Goal: Information Seeking & Learning: Check status

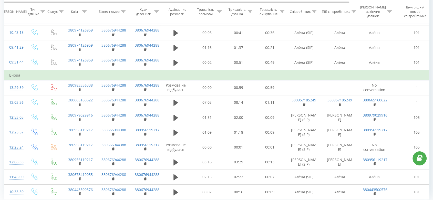
scroll to position [343, 0]
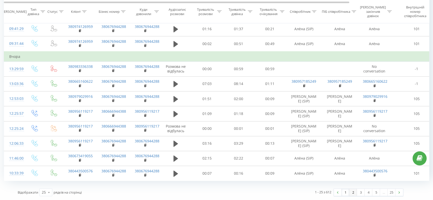
click at [354, 193] on link "2" at bounding box center [353, 192] width 8 height 7
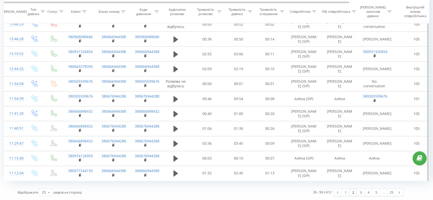
scroll to position [365, 0]
click at [360, 192] on link "3" at bounding box center [361, 192] width 8 height 7
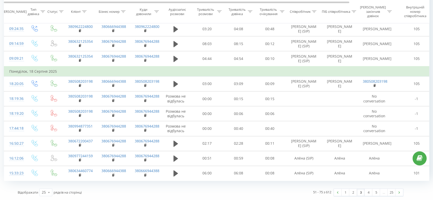
scroll to position [349, 0]
click at [365, 194] on link "4" at bounding box center [369, 192] width 8 height 7
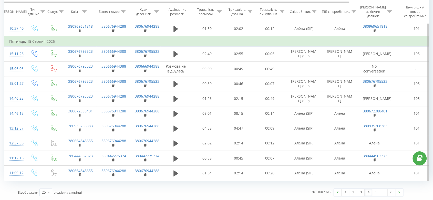
scroll to position [354, 0]
click at [343, 193] on link "1" at bounding box center [345, 192] width 8 height 7
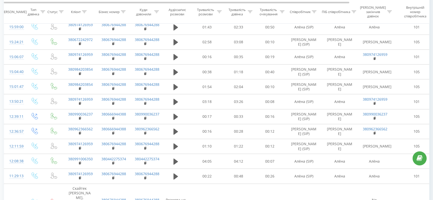
scroll to position [34, 0]
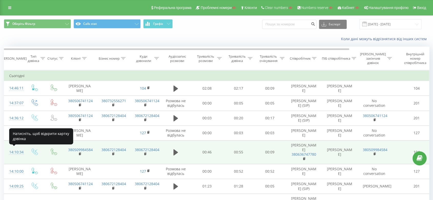
click at [17, 152] on div "14:10:34" at bounding box center [14, 152] width 10 height 10
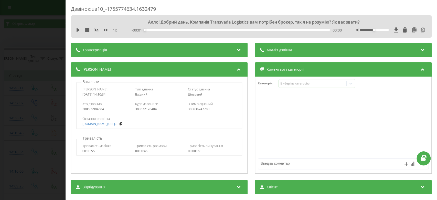
click at [273, 52] on span "Аналіз дзвінка" at bounding box center [280, 49] width 26 height 5
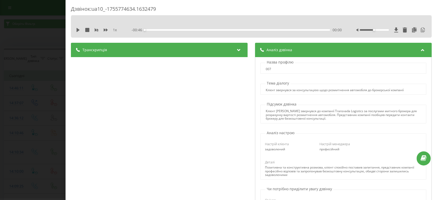
click at [273, 52] on span "Аналіз дзвінка" at bounding box center [280, 49] width 26 height 5
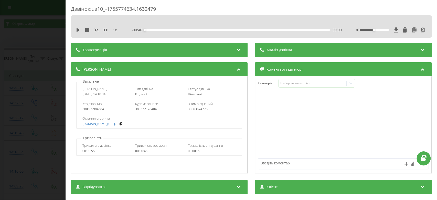
click at [207, 52] on div "Транскрипція" at bounding box center [159, 50] width 177 height 14
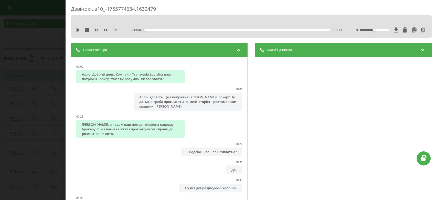
click at [0, 112] on div "Дзвінок : ua10_-1755774634.1632479 1 x - 00:46 00:00 00:00 Транскрипція 00:00 А…" at bounding box center [218, 100] width 437 height 200
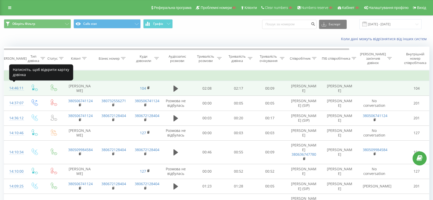
click at [16, 87] on div "14:46:11" at bounding box center [14, 88] width 10 height 10
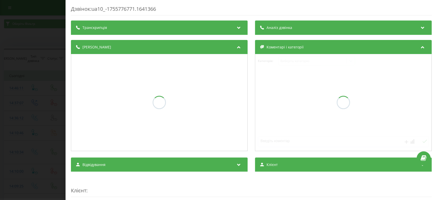
click at [310, 27] on div "Аналіз дзвінка" at bounding box center [343, 27] width 177 height 14
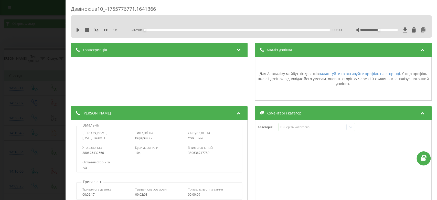
click at [287, 53] on div "Аналіз дзвінка" at bounding box center [343, 50] width 177 height 14
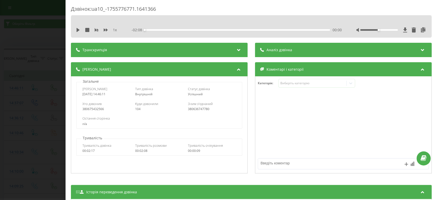
click at [209, 51] on div "Транскрипція" at bounding box center [159, 50] width 177 height 14
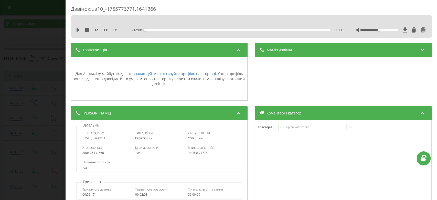
click at [209, 51] on div "Транскрипція" at bounding box center [159, 50] width 177 height 14
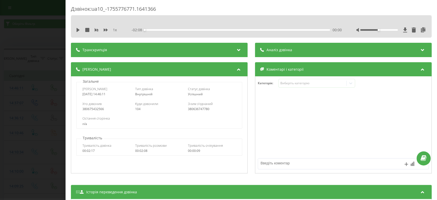
click at [0, 152] on div "Дзвінок : ua10_-1755776771.1641366 1 x - 02:08 00:00 00:00 Транскрипція Для AI-…" at bounding box center [218, 100] width 437 height 200
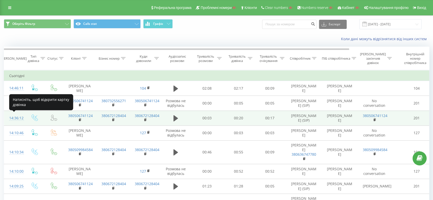
click at [16, 116] on div "14:36:12" at bounding box center [14, 118] width 10 height 10
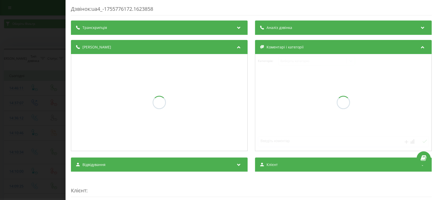
click at [344, 27] on div "Аналіз дзвінка" at bounding box center [343, 27] width 177 height 14
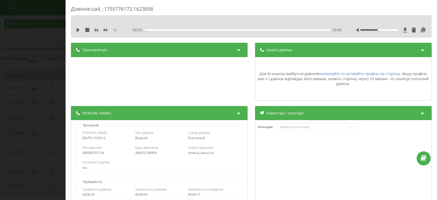
click at [155, 46] on div "Транскрипція" at bounding box center [159, 50] width 177 height 14
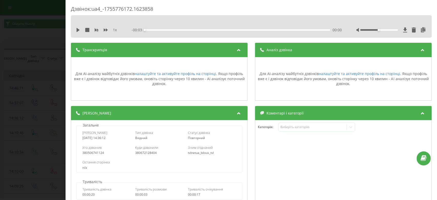
click at [0, 109] on div "Дзвінок : ua4_-1755776172.1623858 1 x - 00:03 00:00 00:00 Транскрипція Для AI-а…" at bounding box center [218, 100] width 437 height 200
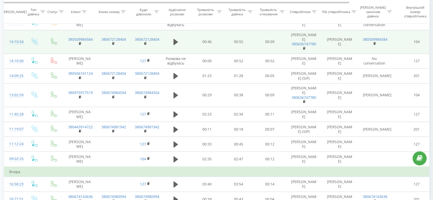
scroll to position [171, 0]
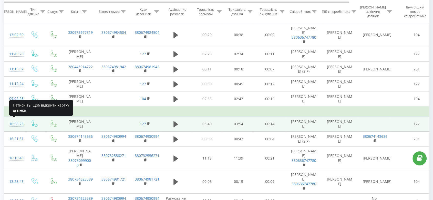
click at [18, 124] on div "16:58:23" at bounding box center [14, 124] width 10 height 10
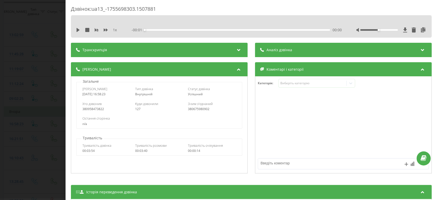
click at [316, 52] on div "Аналіз дзвінка" at bounding box center [343, 50] width 177 height 14
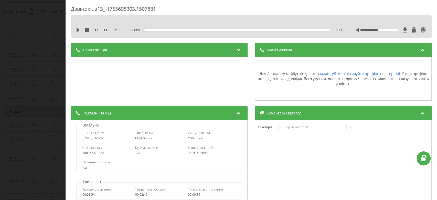
click at [0, 88] on div "Дзвінок : ua13_-1755698303.1507881 1 x - 00:01 00:00 00:00 Транскрипція Для AI-…" at bounding box center [218, 100] width 437 height 200
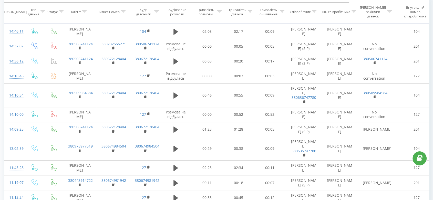
scroll to position [28, 0]
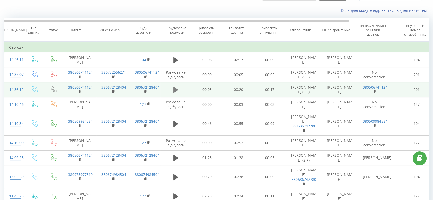
click at [176, 93] on button at bounding box center [176, 90] width 8 height 8
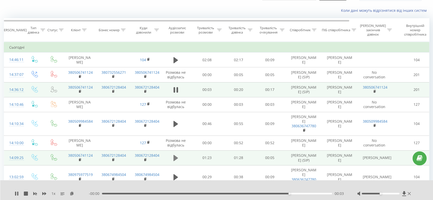
click at [174, 156] on icon at bounding box center [175, 158] width 5 height 6
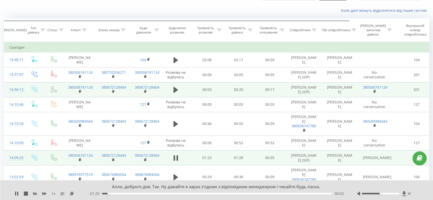
click at [174, 156] on icon at bounding box center [174, 158] width 2 height 6
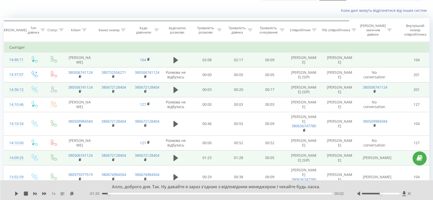
click at [169, 57] on td at bounding box center [175, 60] width 31 height 15
click at [174, 60] on icon at bounding box center [175, 60] width 5 height 6
click at [174, 58] on icon at bounding box center [174, 60] width 2 height 6
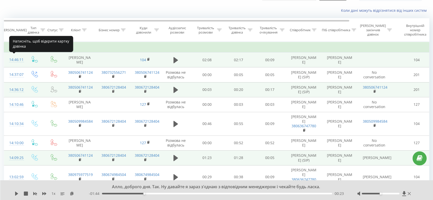
click at [13, 59] on div "14:46:11" at bounding box center [14, 60] width 10 height 10
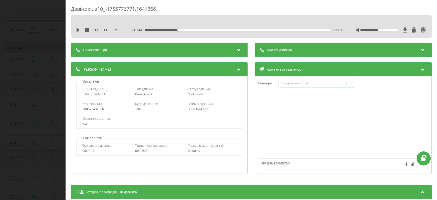
click at [210, 49] on div "Транскрипція" at bounding box center [159, 50] width 177 height 14
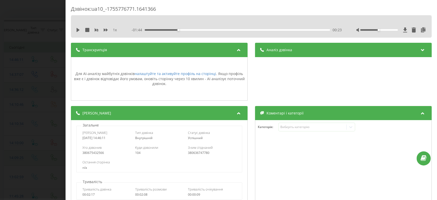
click at [210, 49] on div "Транскрипція" at bounding box center [159, 50] width 177 height 14
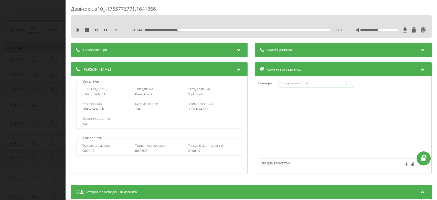
click at [267, 48] on span "Аналіз дзвінка" at bounding box center [280, 49] width 26 height 5
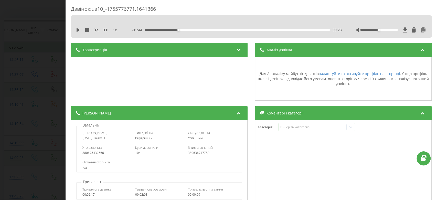
click at [267, 48] on span "Аналіз дзвінка" at bounding box center [280, 49] width 26 height 5
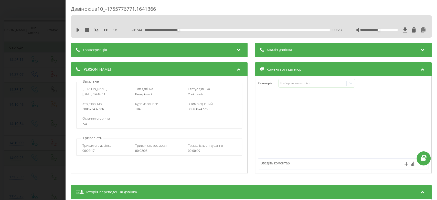
click at [0, 135] on div "Дзвінок : ua10_-1755776771.1641366 1 x - 01:44 00:23 00:23 Транскрипція Для AI-…" at bounding box center [218, 100] width 437 height 200
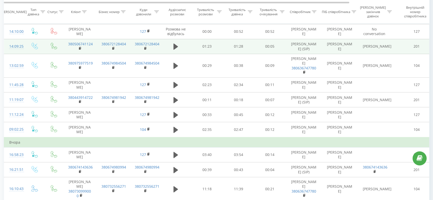
scroll to position [199, 0]
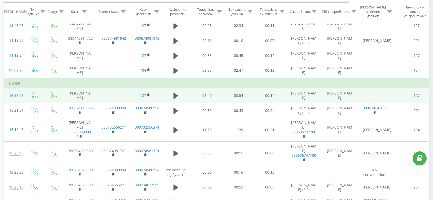
click at [181, 94] on td at bounding box center [175, 95] width 31 height 15
click at [174, 93] on icon at bounding box center [175, 96] width 5 height 6
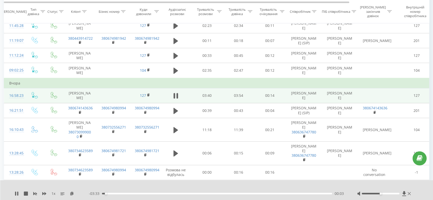
click at [15, 96] on div "16:58:23" at bounding box center [14, 96] width 10 height 10
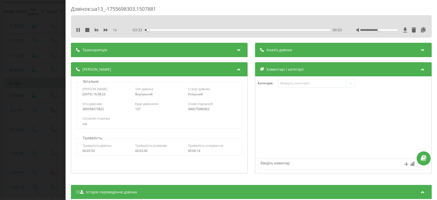
click at [313, 25] on div "1 x - 03:33 00:03 00:03" at bounding box center [251, 26] width 361 height 22
click at [289, 47] on div "Аналіз дзвінка" at bounding box center [343, 50] width 177 height 14
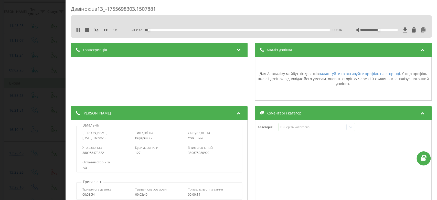
click at [198, 60] on div "Транскрипція Для AI-аналізу майбутніх дзвінків налаштуйте та активуйте профіль …" at bounding box center [159, 72] width 177 height 58
click at [196, 53] on div "Транскрипція" at bounding box center [159, 50] width 177 height 14
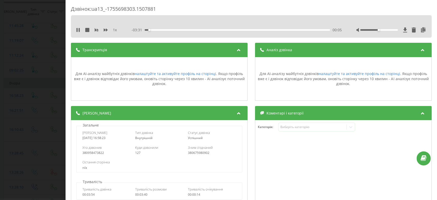
click at [0, 138] on div "Дзвінок : ua13_-1755698303.1507881 1 x - 03:31 00:05 00:05 Транскрипція Для AI-…" at bounding box center [218, 100] width 437 height 200
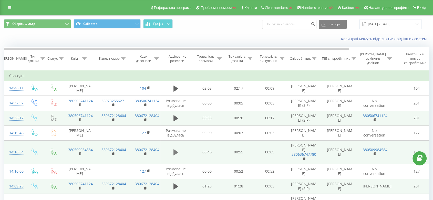
click at [177, 153] on icon at bounding box center [175, 152] width 5 height 6
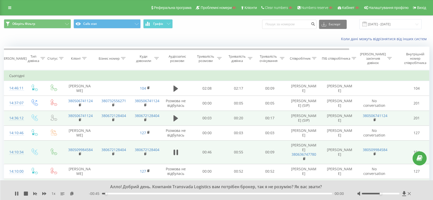
click at [177, 153] on icon at bounding box center [177, 153] width 2 height 6
click at [2, 6] on div "Реферальна програма Проблемні номери Клієнти Clear numbers Numbers reserve Кабі…" at bounding box center [216, 7] width 433 height 15
click at [124, 24] on button "Calls stat" at bounding box center [107, 23] width 67 height 9
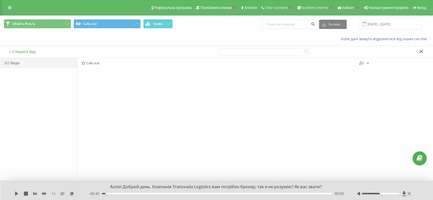
click at [24, 48] on div "+ Створити Вид" at bounding box center [108, 52] width 216 height 12
click at [22, 50] on button "+ Створити Вид" at bounding box center [22, 51] width 29 height 5
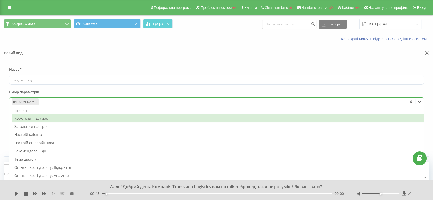
click at [47, 104] on div at bounding box center [222, 102] width 366 height 6
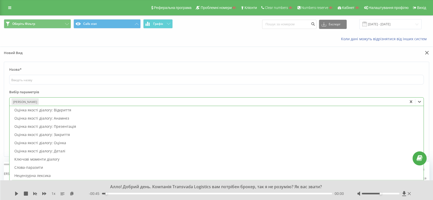
scroll to position [57, 0]
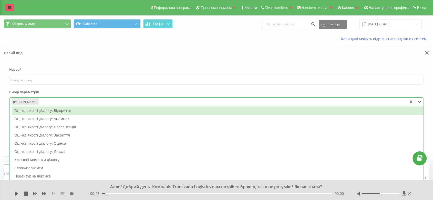
click at [5, 5] on div "Реферальна програма Проблемні номери Клієнти Clear numbers Numbers reserve Кабі…" at bounding box center [216, 7] width 433 height 15
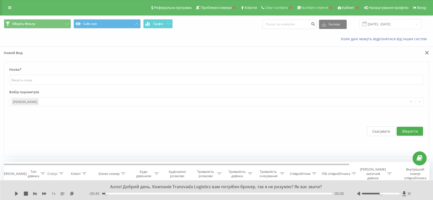
click at [3, 9] on div "Реферальна програма Проблемні номери Клієнти Clear numbers Numbers reserve Кабі…" at bounding box center [216, 7] width 433 height 15
click at [6, 6] on link at bounding box center [9, 7] width 9 height 7
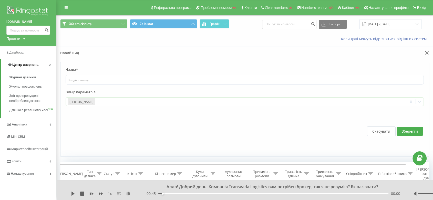
click at [41, 64] on link "Центр звернень" at bounding box center [28, 65] width 55 height 12
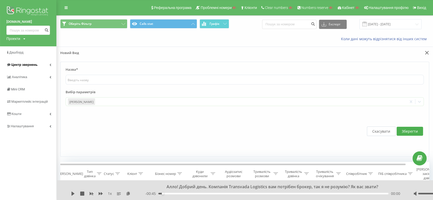
click at [41, 64] on link "Центр звернень" at bounding box center [28, 65] width 56 height 12
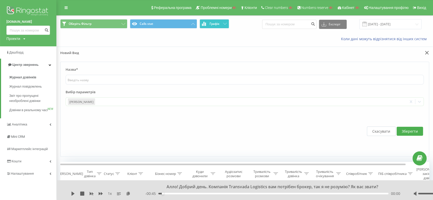
click at [217, 26] on button "Графік" at bounding box center [214, 23] width 29 height 9
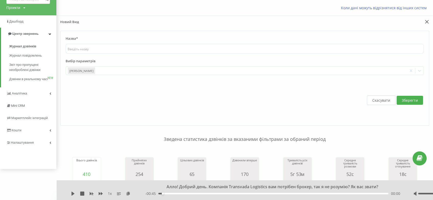
scroll to position [0, 0]
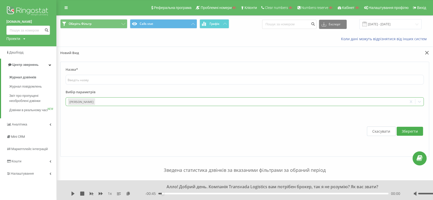
click at [117, 102] on div at bounding box center [250, 102] width 309 height 6
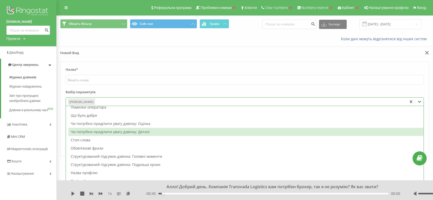
scroll to position [171, 0]
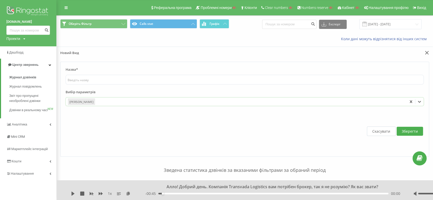
click at [101, 105] on div "[PERSON_NAME]" at bounding box center [236, 102] width 341 height 8
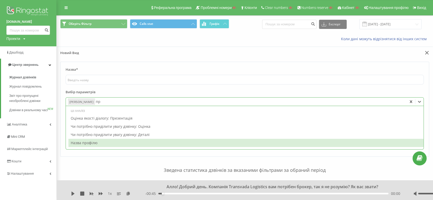
type input "п"
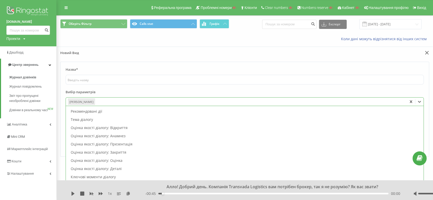
scroll to position [0, 0]
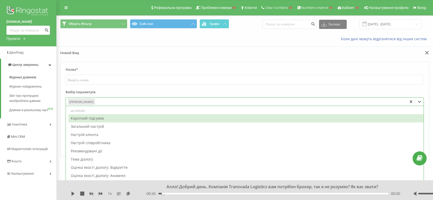
click at [108, 117] on div "Короткий підсумок" at bounding box center [245, 118] width 355 height 8
click at [105, 118] on div "Загальний настрій" at bounding box center [245, 118] width 355 height 8
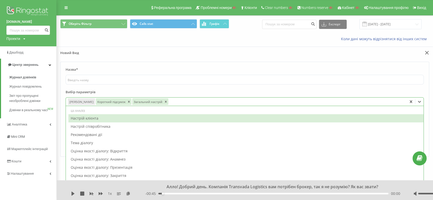
click at [105, 118] on div "Настрій клієнта" at bounding box center [245, 118] width 355 height 8
click at [105, 122] on div "Настрій співробітника" at bounding box center [245, 126] width 355 height 8
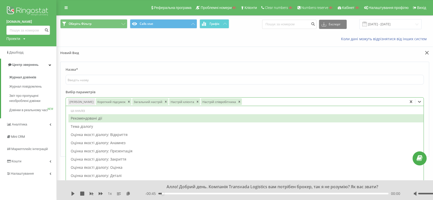
click at [105, 118] on div "Рекомендовані дії" at bounding box center [245, 118] width 355 height 8
click at [105, 118] on div "Тема діалогу" at bounding box center [245, 118] width 355 height 8
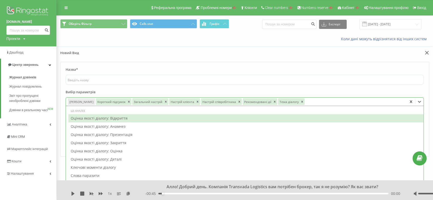
click at [105, 118] on div "Оцінка якості діалогу: Відкриття" at bounding box center [245, 118] width 355 height 8
click at [105, 122] on div "Оцінка якості діалогу: Анамнез" at bounding box center [245, 126] width 355 height 8
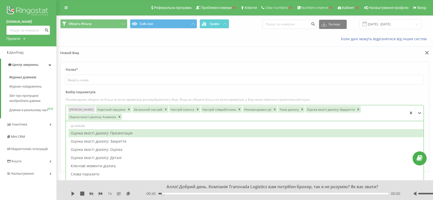
click at [123, 118] on div at bounding box center [264, 117] width 282 height 6
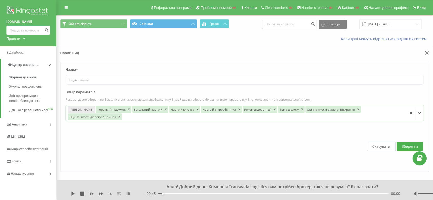
click at [123, 118] on div at bounding box center [264, 117] width 282 height 6
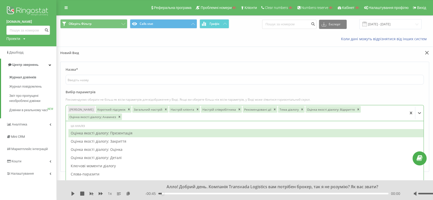
click at [123, 118] on div at bounding box center [264, 117] width 282 height 6
click at [103, 131] on div "Оцінка якості діалогу: Презентація" at bounding box center [245, 133] width 355 height 8
click at [103, 131] on div "Оцінка якості діалогу: Закриття" at bounding box center [245, 133] width 355 height 8
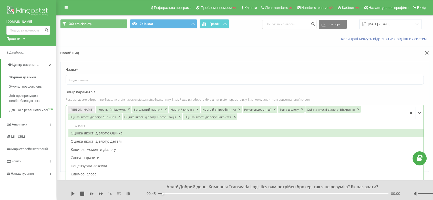
click at [103, 131] on div "Оцінка якості діалогу: Оцінка" at bounding box center [245, 133] width 355 height 8
click at [103, 131] on div "Оцінка якості діалогу: Деталі" at bounding box center [245, 133] width 355 height 8
click at [103, 131] on div "Ключові моменти діалогу" at bounding box center [245, 133] width 355 height 8
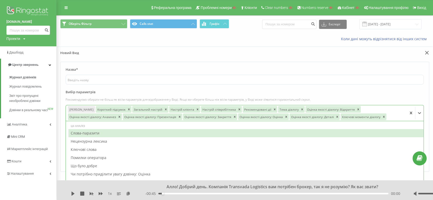
click at [103, 131] on div "Слова-паразити" at bounding box center [245, 133] width 355 height 8
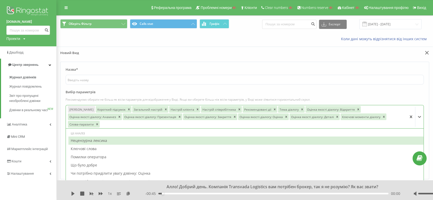
click at [103, 137] on div "Нецензурна лексика" at bounding box center [245, 141] width 355 height 8
click at [103, 145] on div "Ключові слова" at bounding box center [245, 149] width 355 height 8
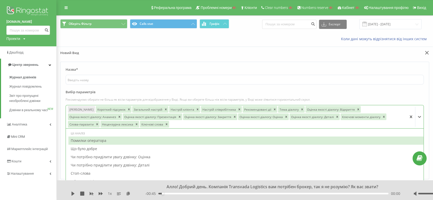
click at [103, 131] on div "ШІ аналіз" at bounding box center [245, 133] width 355 height 5
click at [101, 140] on div "Помилки оператора" at bounding box center [245, 141] width 355 height 8
click at [101, 142] on div "Що було добре" at bounding box center [245, 141] width 355 height 8
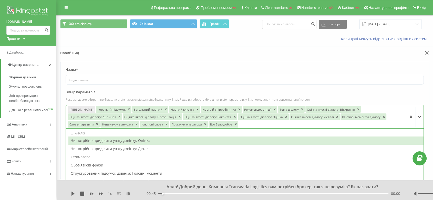
click at [101, 142] on div "Чи потрібно приділити увагу дзвінку: Оцінка" at bounding box center [245, 141] width 355 height 8
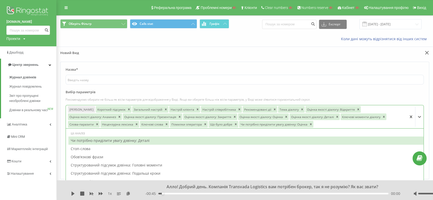
click at [101, 142] on div "Чи потрібно приділити увагу дзвінку: Деталі" at bounding box center [245, 141] width 355 height 8
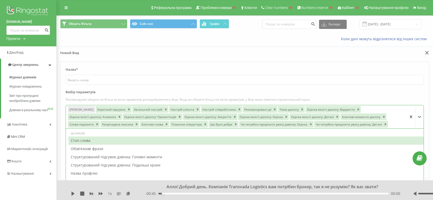
click at [101, 142] on div "Стоп-слова" at bounding box center [245, 141] width 355 height 8
click at [101, 145] on div "Обов'язкові фрази" at bounding box center [245, 149] width 355 height 8
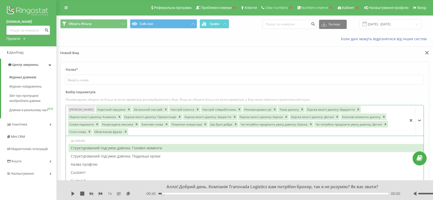
click at [101, 144] on div "Структурований підсумок дзвінка: Головні моменти" at bounding box center [245, 148] width 355 height 8
click at [100, 149] on div "Структурований підсумок дзвінка: Подальші кроки" at bounding box center [245, 148] width 355 height 8
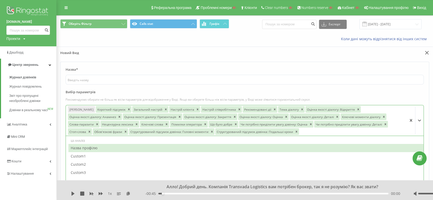
scroll to position [85, 0]
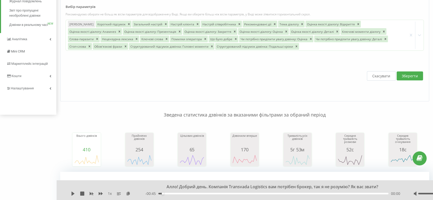
click at [408, 78] on button "Зберегти" at bounding box center [410, 75] width 26 height 9
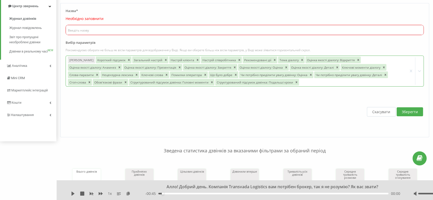
scroll to position [28, 0]
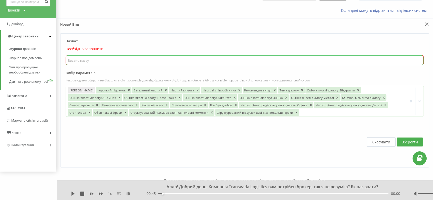
click at [112, 57] on input "text" at bounding box center [245, 60] width 358 height 10
type input "F"
type input "AI"
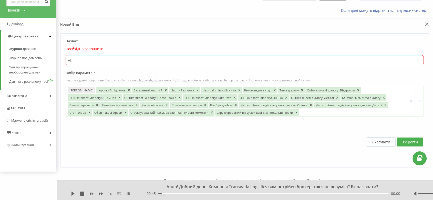
click at [416, 141] on button "Зберегти" at bounding box center [410, 142] width 26 height 9
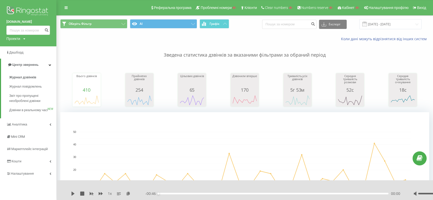
click at [33, 12] on img at bounding box center [28, 11] width 44 height 13
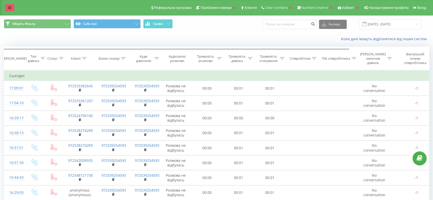
click at [10, 7] on icon at bounding box center [9, 8] width 3 height 4
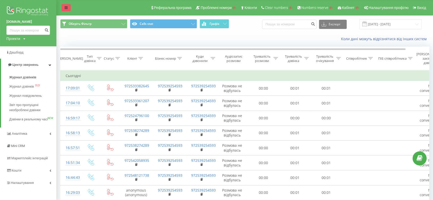
click at [63, 8] on link at bounding box center [65, 7] width 9 height 7
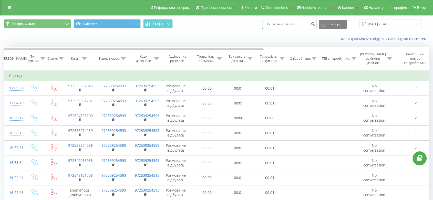
click at [305, 26] on input at bounding box center [289, 24] width 54 height 9
paste input "972539254593"
type input "972539254593"
click at [315, 24] on icon "submit" at bounding box center [313, 23] width 4 height 3
